Goal: Navigation & Orientation: Find specific page/section

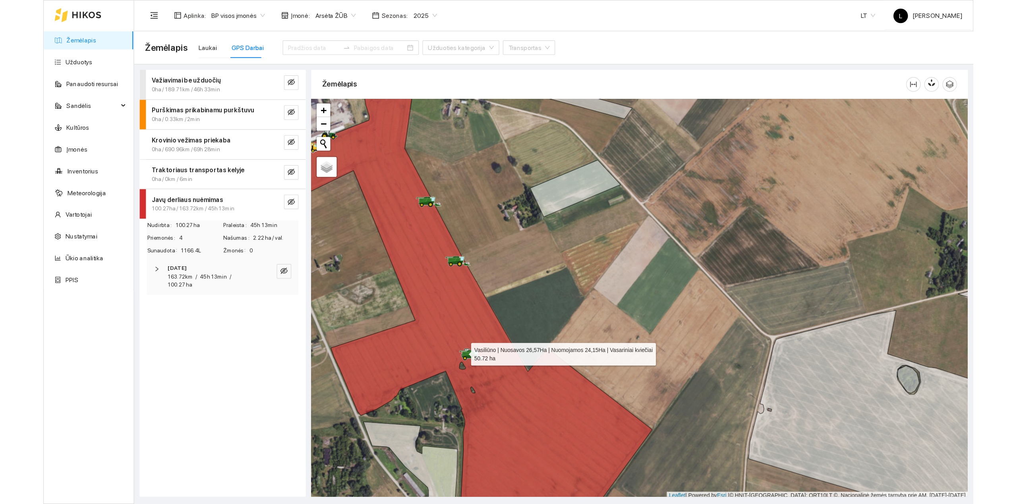
scroll to position [2, 0]
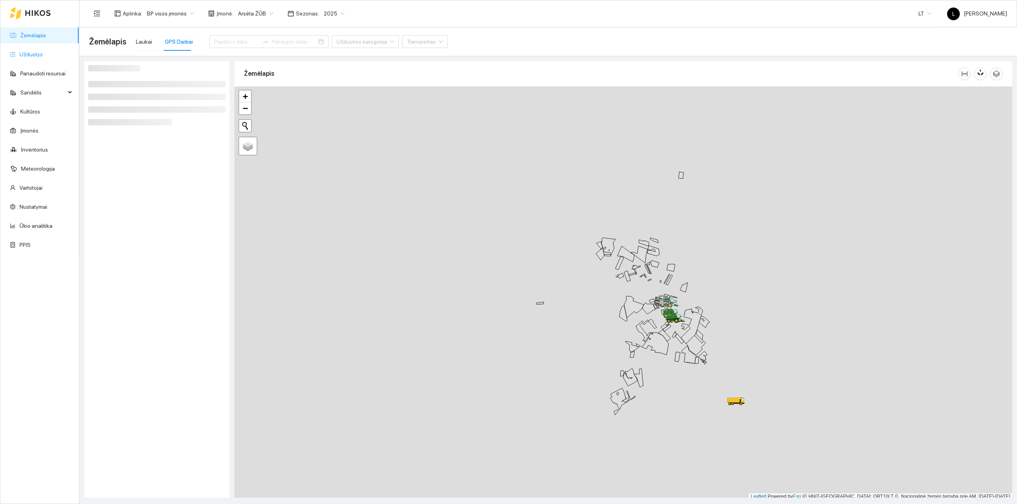
click at [41, 51] on link "Užduotys" at bounding box center [30, 54] width 23 height 6
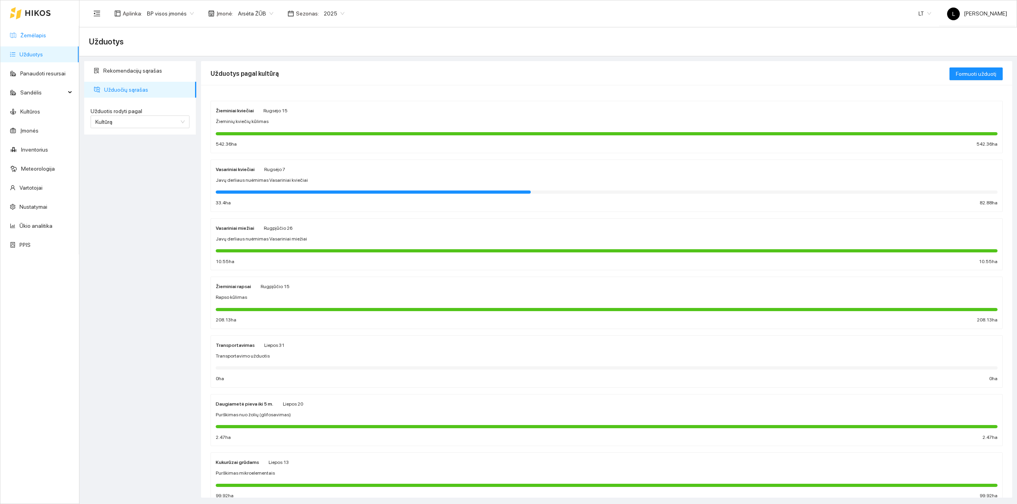
click at [46, 36] on link "Žemėlapis" at bounding box center [33, 35] width 26 height 6
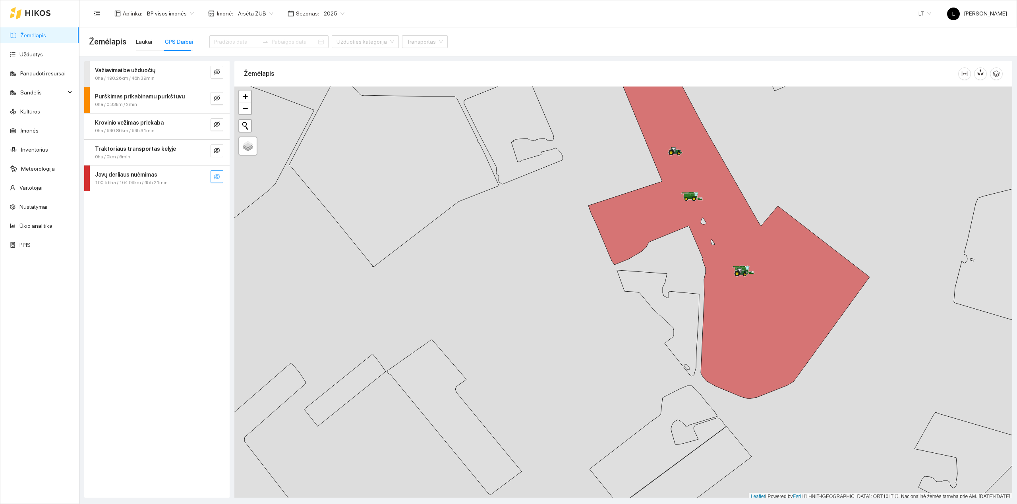
click at [218, 177] on icon "eye-invisible" at bounding box center [217, 177] width 6 height 6
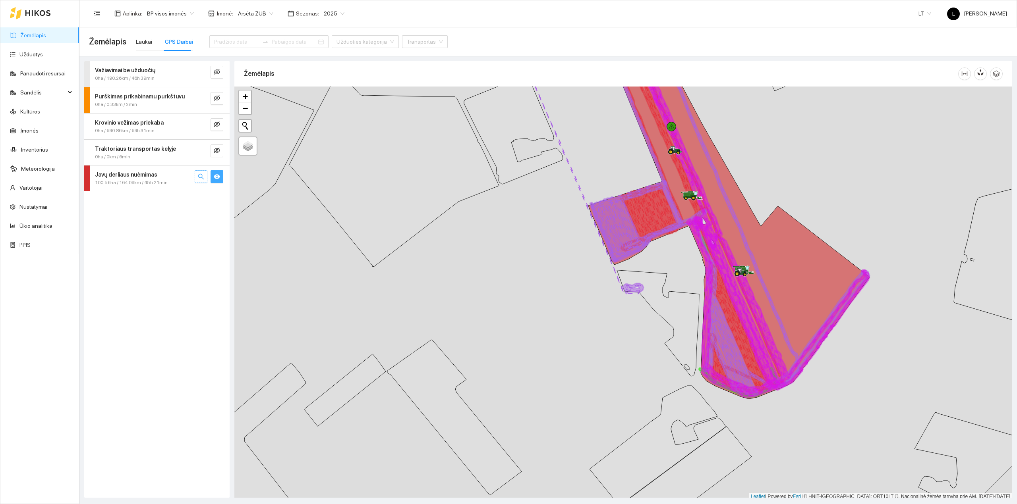
click at [202, 177] on icon "search" at bounding box center [201, 177] width 6 height 6
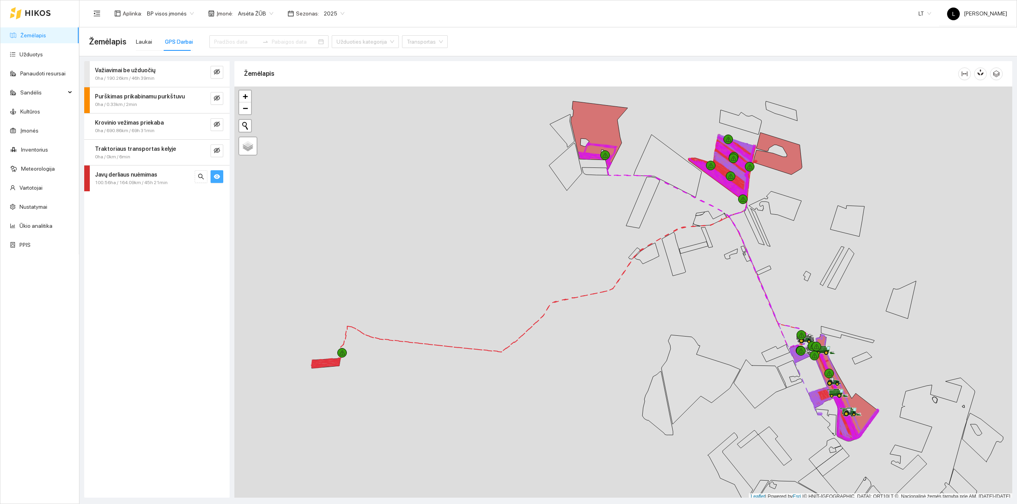
scroll to position [2, 0]
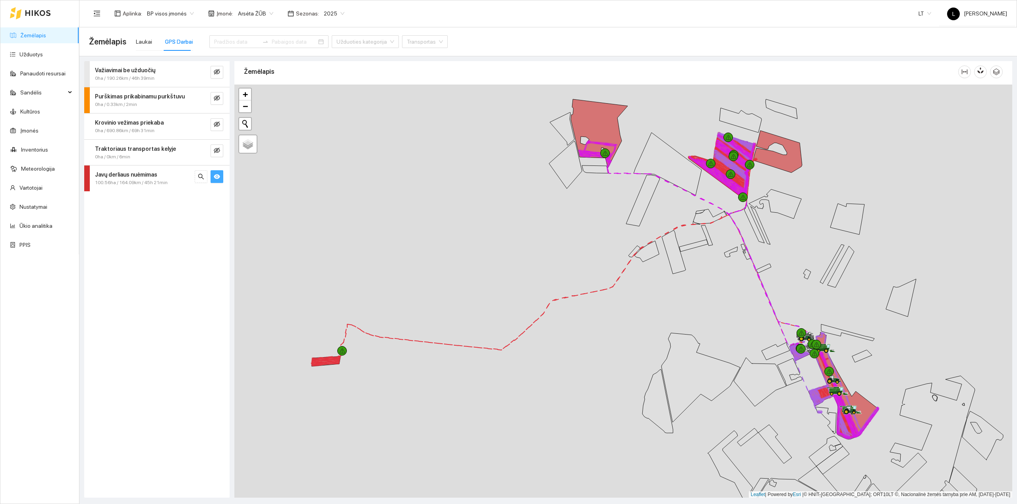
drag, startPoint x: 842, startPoint y: 374, endPoint x: 613, endPoint y: 323, distance: 234.8
click at [613, 323] on div at bounding box center [623, 292] width 778 height 414
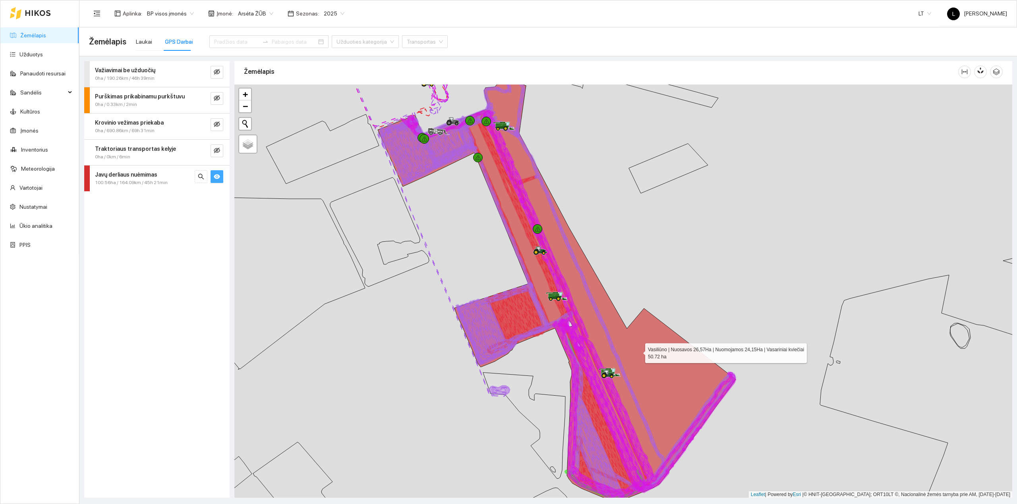
drag, startPoint x: 641, startPoint y: 356, endPoint x: 598, endPoint y: 290, distance: 78.8
click at [599, 290] on icon at bounding box center [557, 287] width 358 height 429
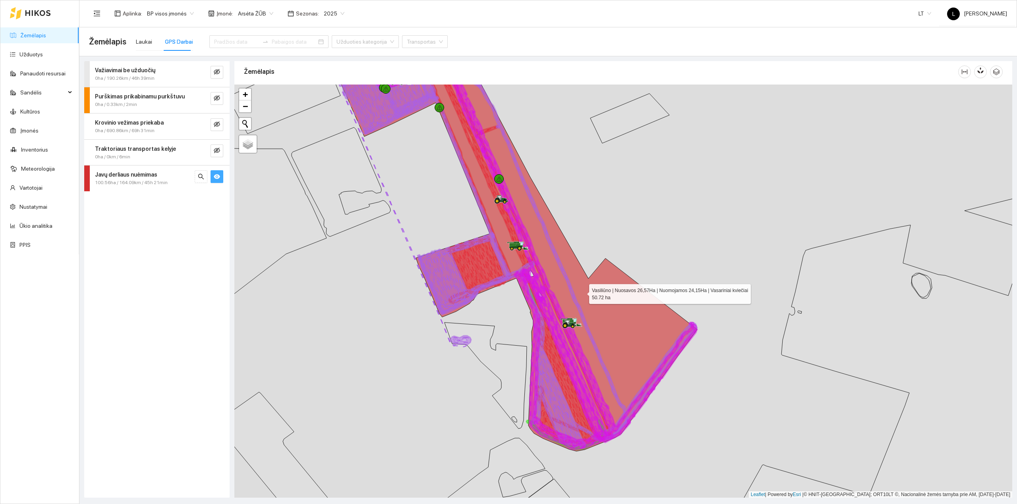
drag, startPoint x: 577, startPoint y: 273, endPoint x: 589, endPoint y: 339, distance: 66.7
click at [589, 338] on icon at bounding box center [518, 255] width 358 height 393
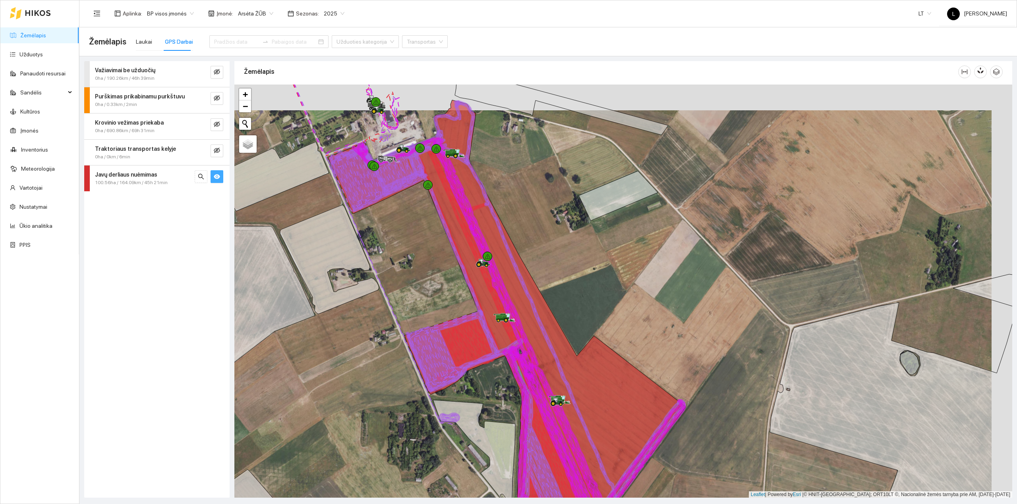
drag, startPoint x: 472, startPoint y: 149, endPoint x: 437, endPoint y: 210, distance: 70.6
click at [438, 188] on icon at bounding box center [555, 326] width 243 height 376
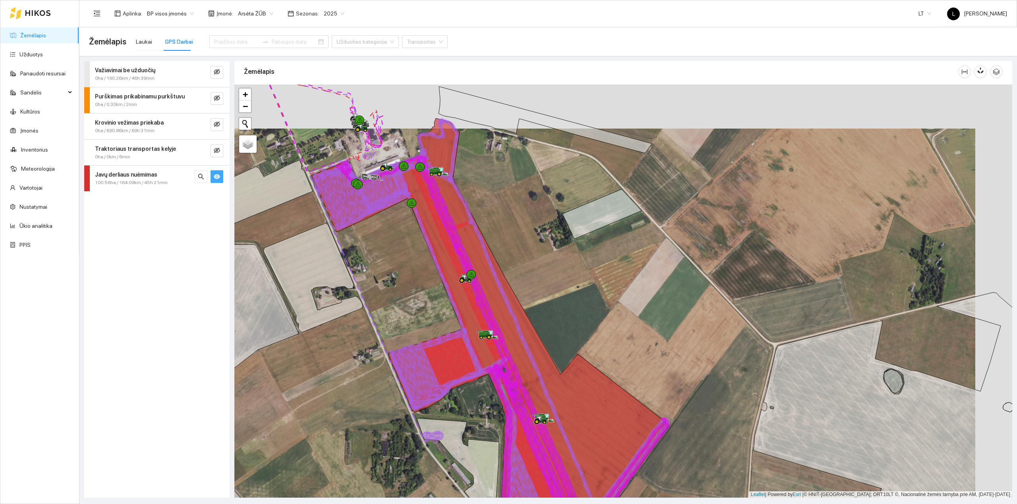
click at [212, 178] on button "button" at bounding box center [216, 176] width 13 height 13
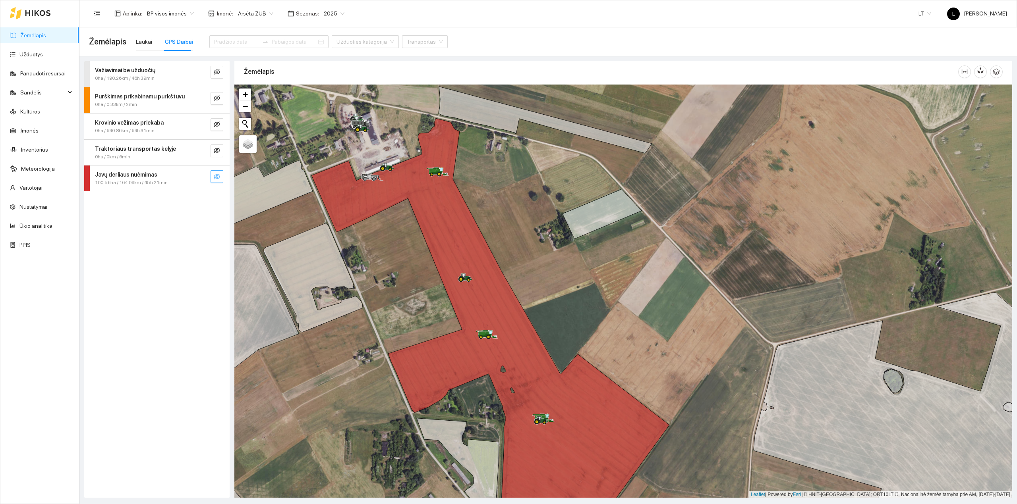
click at [218, 174] on icon "eye-invisible" at bounding box center [217, 177] width 6 height 6
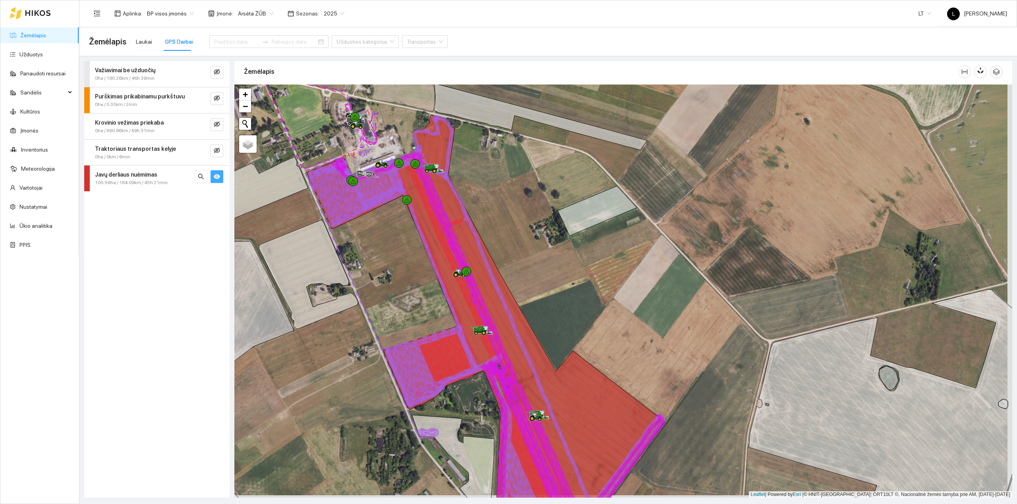
drag, startPoint x: 428, startPoint y: 288, endPoint x: 385, endPoint y: 256, distance: 53.9
click at [385, 256] on div at bounding box center [623, 292] width 778 height 414
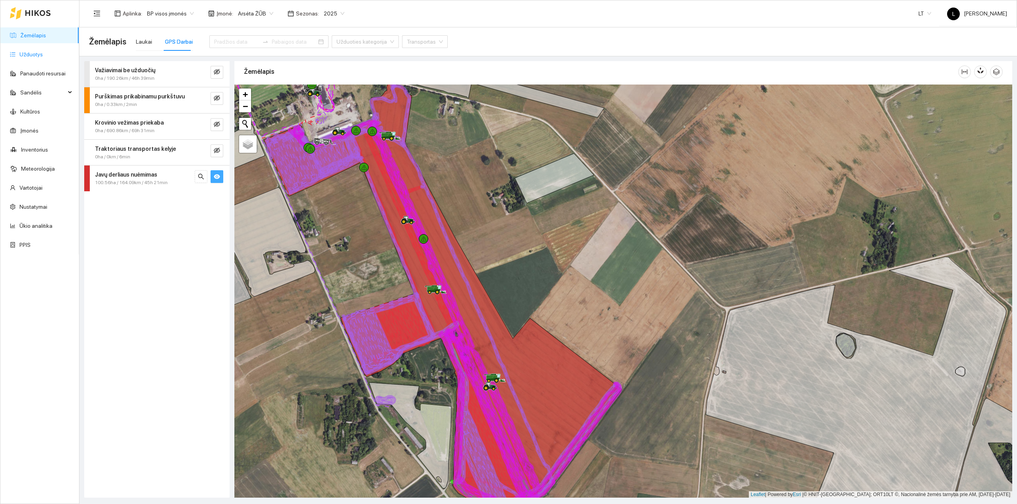
click at [28, 52] on link "Užduotys" at bounding box center [30, 54] width 23 height 6
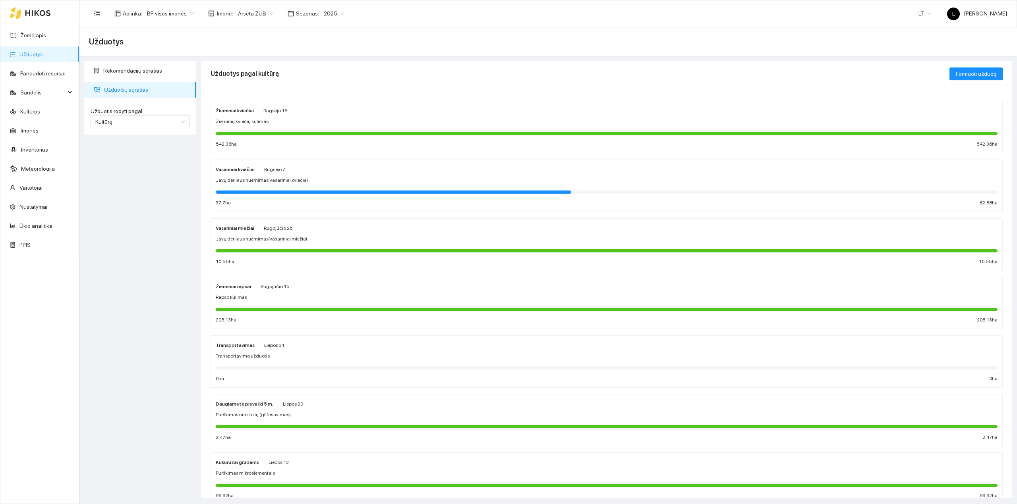
click at [296, 191] on div at bounding box center [393, 192] width 355 height 3
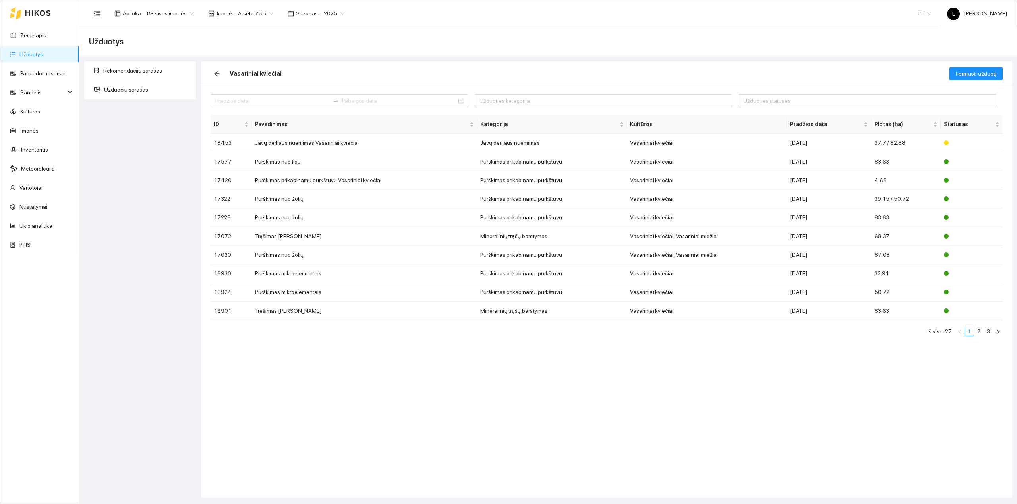
click at [39, 56] on link "Užduotys" at bounding box center [30, 54] width 23 height 6
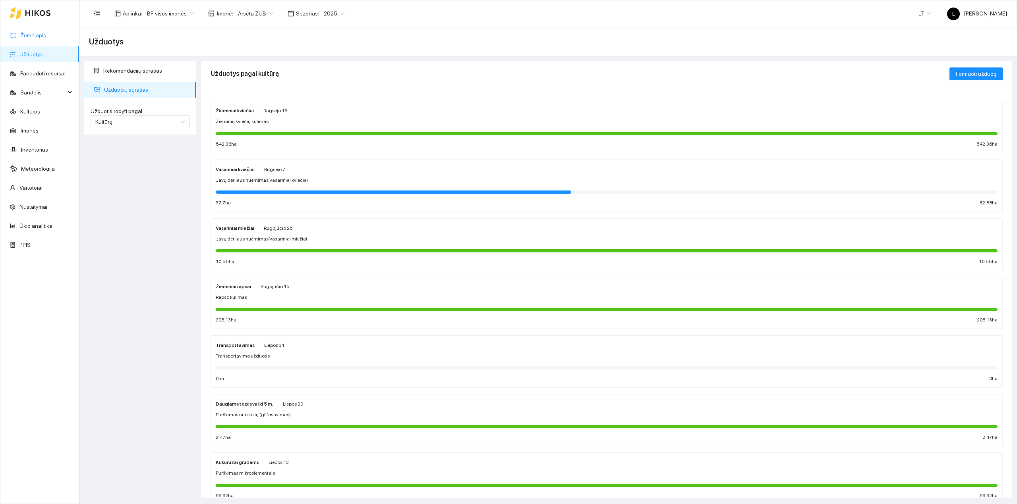
click at [23, 34] on link "Žemėlapis" at bounding box center [33, 35] width 26 height 6
